Goal: Go to known website: Go to known website

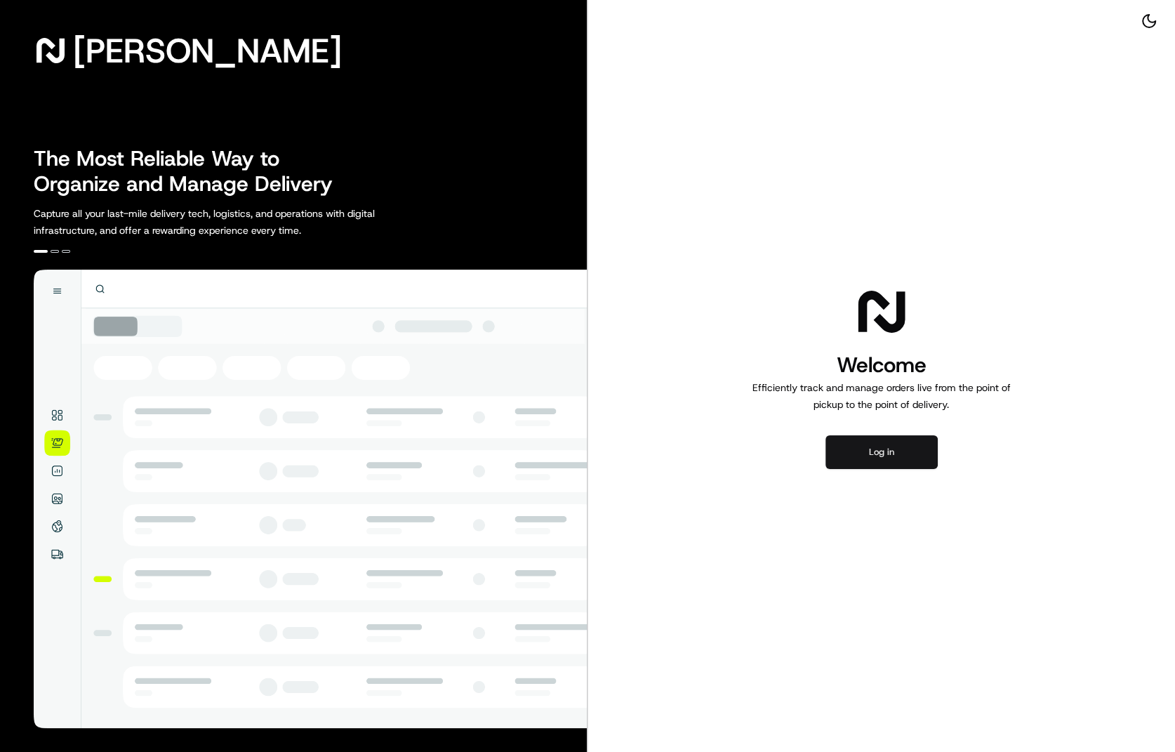
click at [846, 440] on button "Log in" at bounding box center [881, 452] width 112 height 34
